Goal: Find specific page/section: Find specific page/section

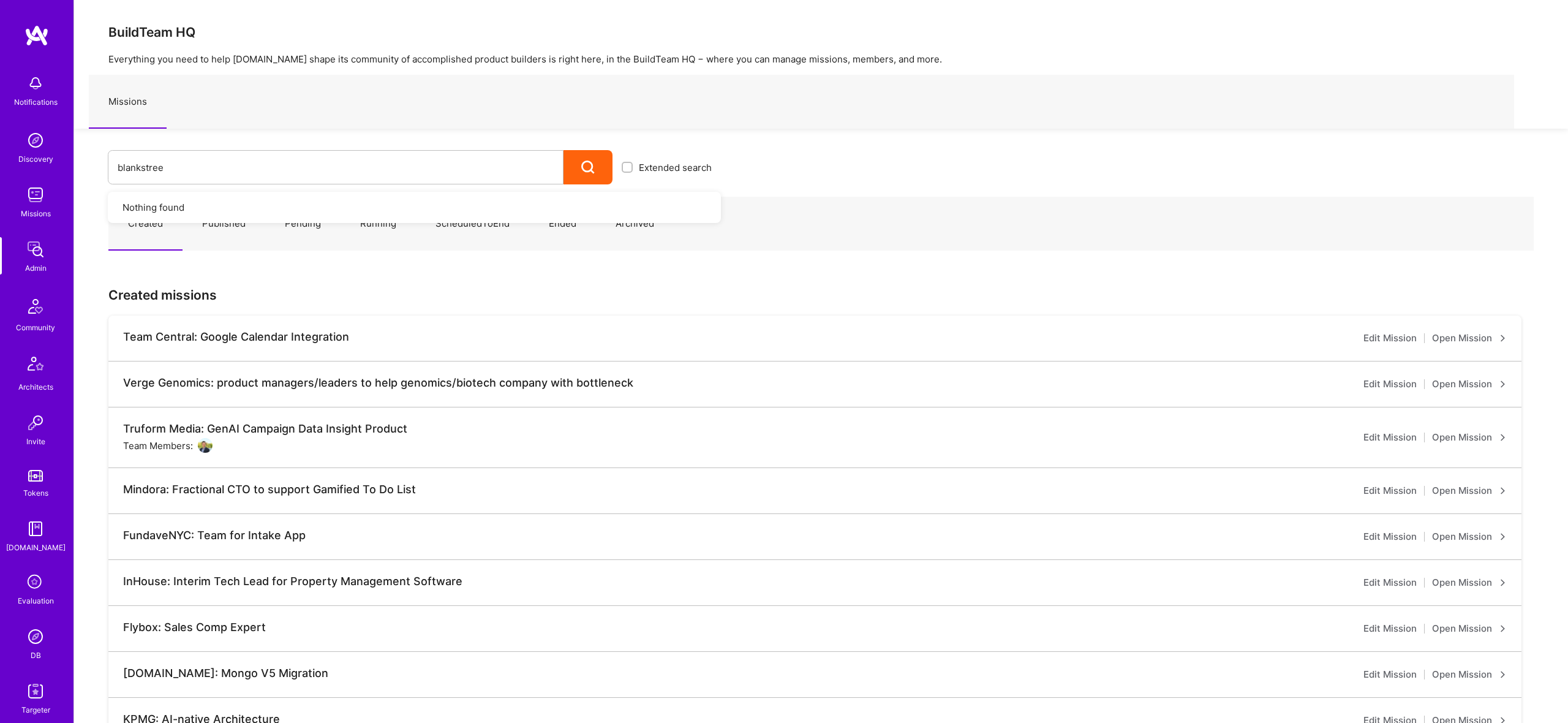
type input "blankstreet"
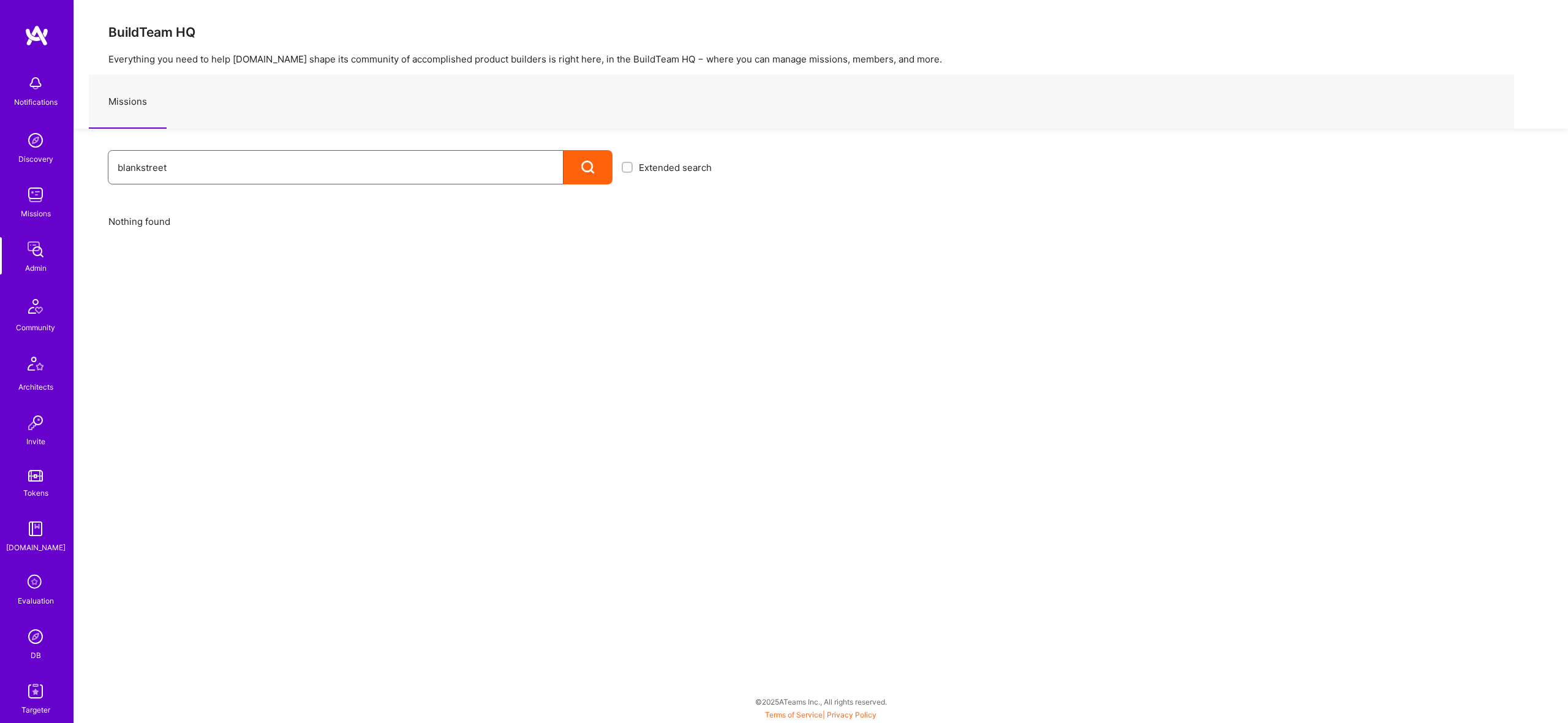
click at [140, 161] on input "blankstreet" at bounding box center [335, 167] width 436 height 31
click at [141, 164] on input "blankstreet" at bounding box center [335, 167] width 436 height 31
type input "blank street"
click at [556, 161] on div "blank street" at bounding box center [336, 167] width 456 height 34
click at [584, 163] on icon at bounding box center [588, 168] width 14 height 14
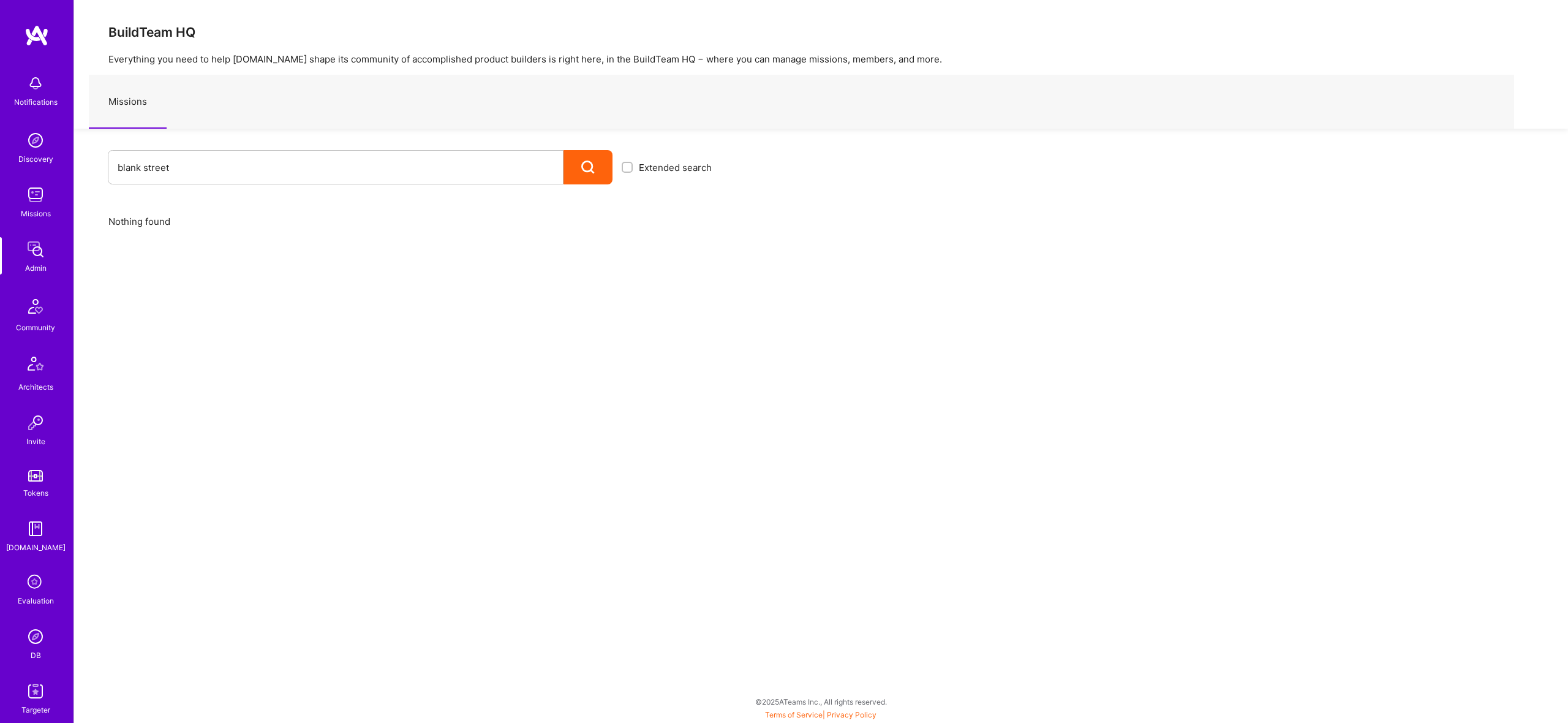
click at [584, 163] on icon at bounding box center [588, 168] width 14 height 14
